Goal: Task Accomplishment & Management: Complete application form

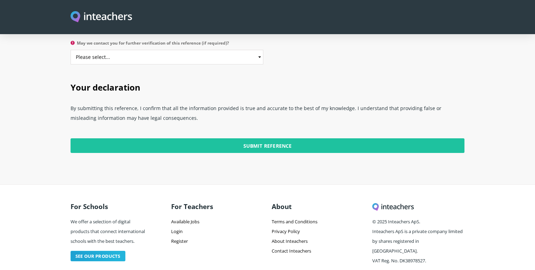
scroll to position [1323, 0]
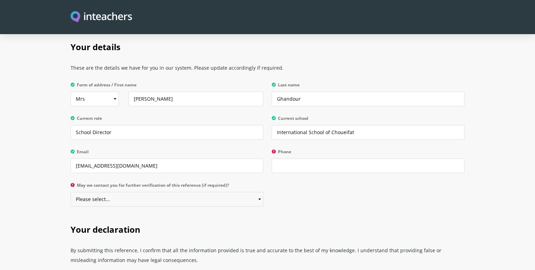
click at [70, 192] on select "Please select... Yes No" at bounding box center [166, 199] width 193 height 15
select select "No"
click option "No" at bounding box center [0, 0] width 0 height 0
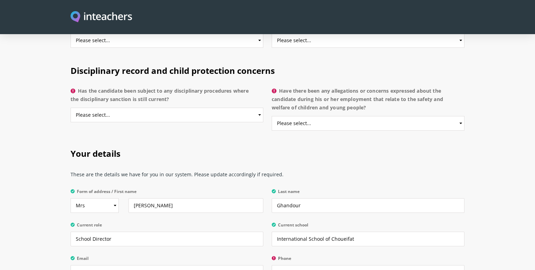
scroll to position [1180, 0]
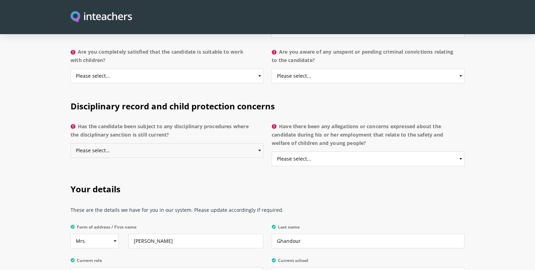
click at [70, 143] on select "Please select... Yes No Do not know" at bounding box center [166, 150] width 193 height 15
select select "No"
click option "No" at bounding box center [0, 0] width 0 height 0
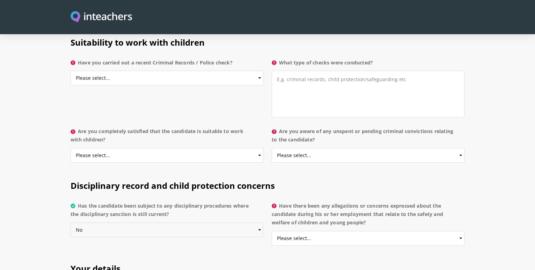
scroll to position [1038, 0]
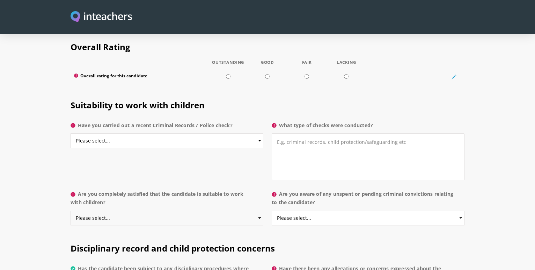
click at [70, 211] on select "Please select... Yes No Do not know" at bounding box center [166, 218] width 193 height 15
select select "Yes"
click option "Yes" at bounding box center [0, 0] width 0 height 0
click at [70, 134] on select "Please select... Yes No Do not know" at bounding box center [166, 141] width 193 height 15
select select "No"
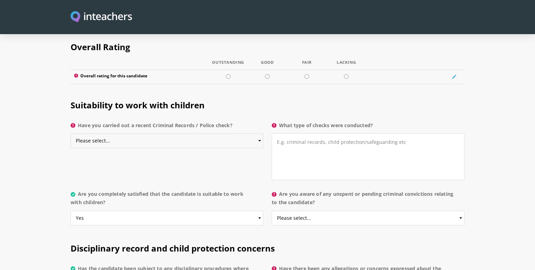
click option "No" at bounding box center [0, 0] width 0 height 0
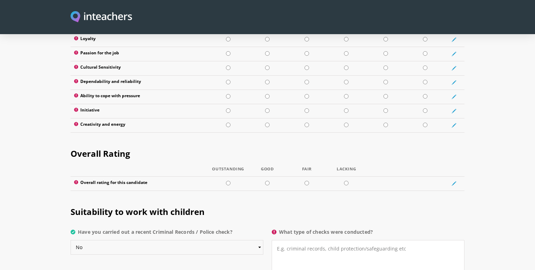
scroll to position [825, 0]
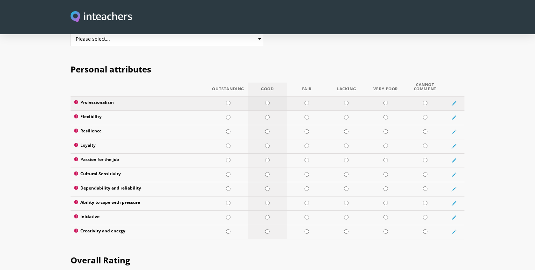
click at [267, 101] on input "radio" at bounding box center [267, 103] width 5 height 5
radio input "true"
click at [268, 115] on input "radio" at bounding box center [267, 117] width 5 height 5
radio input "true"
click at [266, 129] on input "radio" at bounding box center [267, 131] width 5 height 5
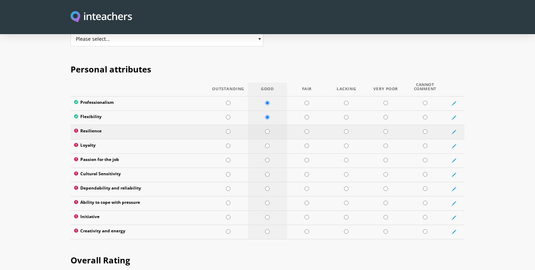
radio input "true"
click at [307, 144] on input "radio" at bounding box center [306, 146] width 5 height 5
radio input "true"
click at [306, 158] on input "radio" at bounding box center [306, 160] width 5 height 5
radio input "true"
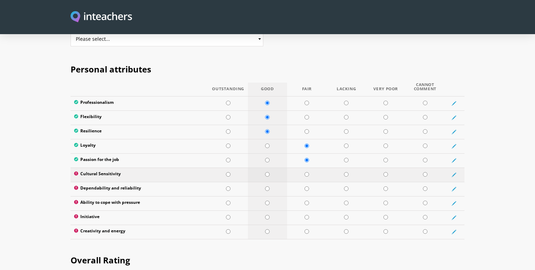
click at [268, 172] on input "radio" at bounding box center [267, 174] width 5 height 5
radio input "true"
click at [268, 187] on input "radio" at bounding box center [267, 189] width 5 height 5
radio input "true"
click at [306, 201] on input "radio" at bounding box center [306, 203] width 5 height 5
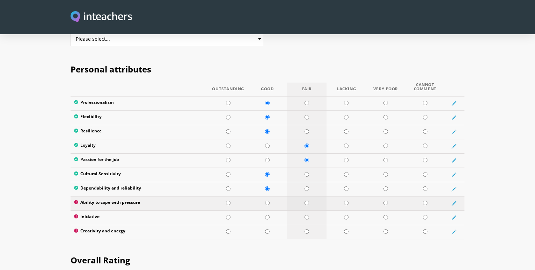
radio input "true"
click at [268, 215] on input "radio" at bounding box center [267, 217] width 5 height 5
radio input "true"
click at [268, 230] on input "radio" at bounding box center [267, 232] width 5 height 5
radio input "true"
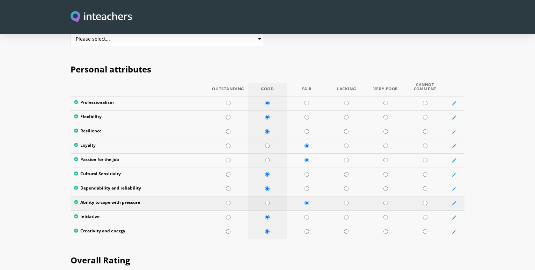
scroll to position [931, 0]
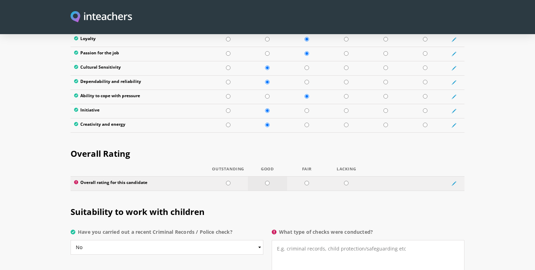
click at [267, 181] on input "radio" at bounding box center [267, 183] width 5 height 5
radio input "true"
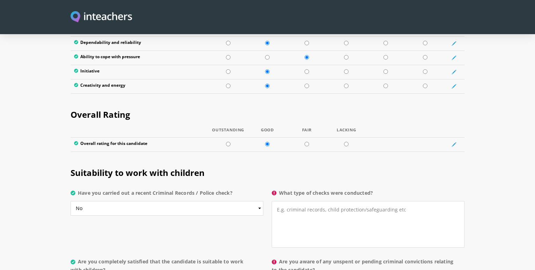
scroll to position [1002, 0]
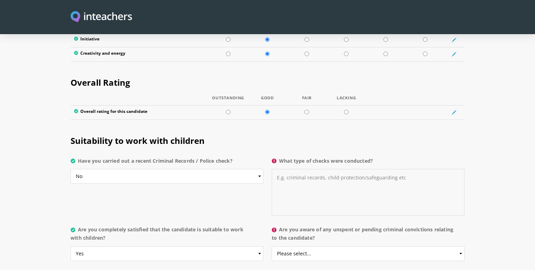
drag, startPoint x: 392, startPoint y: 160, endPoint x: 300, endPoint y: 161, distance: 91.8
click at [300, 169] on textarea "What type of checks were conducted?" at bounding box center [367, 192] width 193 height 47
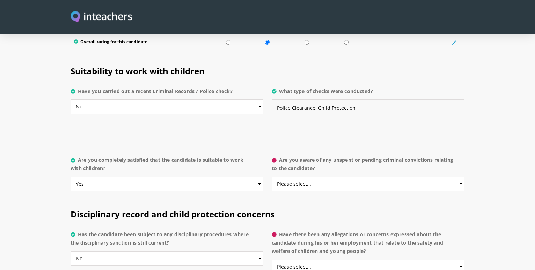
scroll to position [1074, 0]
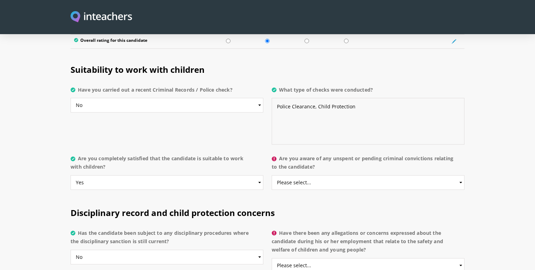
type textarea "Police Clearance, Child Protection"
click at [271, 176] on select "Please select... Yes No Do not know" at bounding box center [367, 183] width 193 height 15
select select "No"
click option "No" at bounding box center [0, 0] width 0 height 0
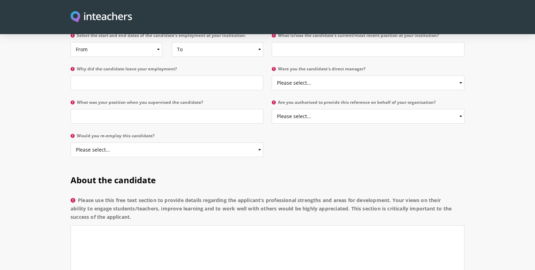
scroll to position [249, 0]
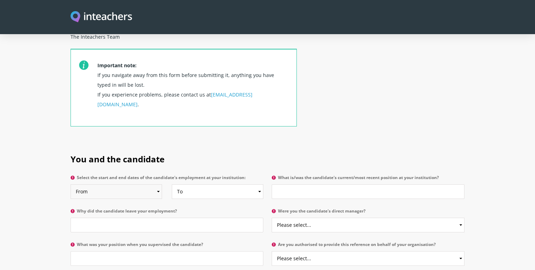
click at [70, 185] on select "From 2025 2024 2023 2022 2021 2020 2019 2018 2017 2016 2015 2014 2013 2012 2011…" at bounding box center [115, 192] width 91 height 15
select select "2023"
click option "2023" at bounding box center [0, 0] width 0 height 0
click at [172, 185] on select "To Currently 2025 2024 2023 2022 2021 2020 2019 2018 2017 2016 2015 2014 2013 2…" at bounding box center [217, 192] width 91 height 15
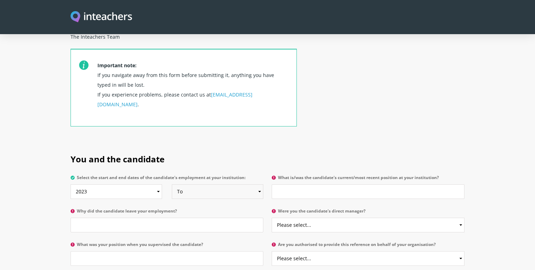
click at [172, 185] on select "To Currently 2025 2024 2023 2022 2021 2020 2019 2018 2017 2016 2015 2014 2013 2…" at bounding box center [217, 192] width 91 height 15
select select "2024"
click option "2024" at bounding box center [0, 0] width 0 height 0
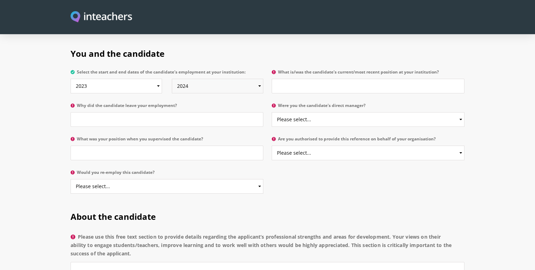
scroll to position [356, 0]
click at [70, 178] on select "Please select... Yes No" at bounding box center [166, 185] width 193 height 15
select select "No"
click option "No" at bounding box center [0, 0] width 0 height 0
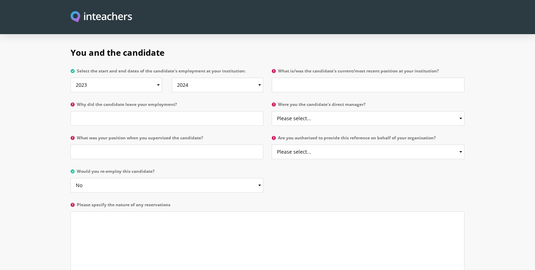
click at [351, 165] on div "You and the candidate Select the start and end dates of the candidate's employm…" at bounding box center [267, 161] width 394 height 248
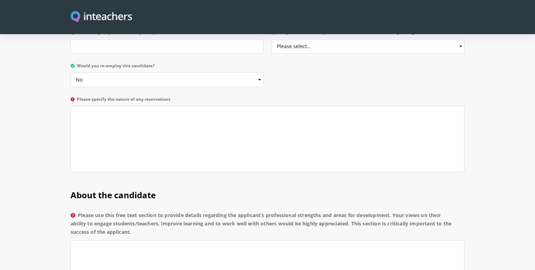
scroll to position [463, 0]
click at [92, 105] on textarea "Please specify the nature of any reservations" at bounding box center [267, 138] width 394 height 66
type textarea "She did"
